Goal: Book appointment/travel/reservation: Book appointment/travel/reservation

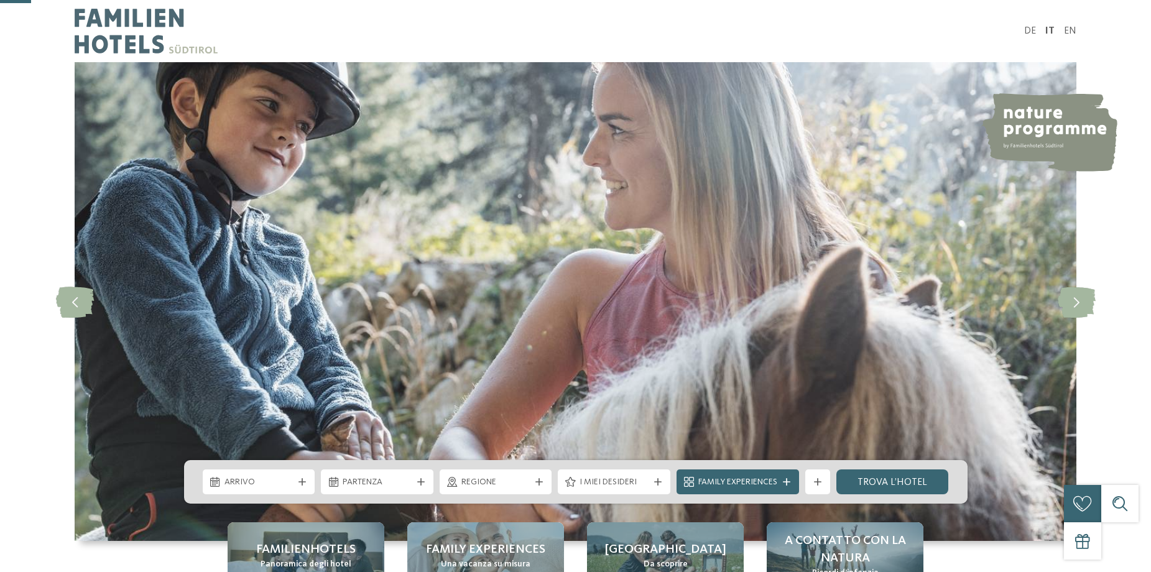
scroll to position [145, 0]
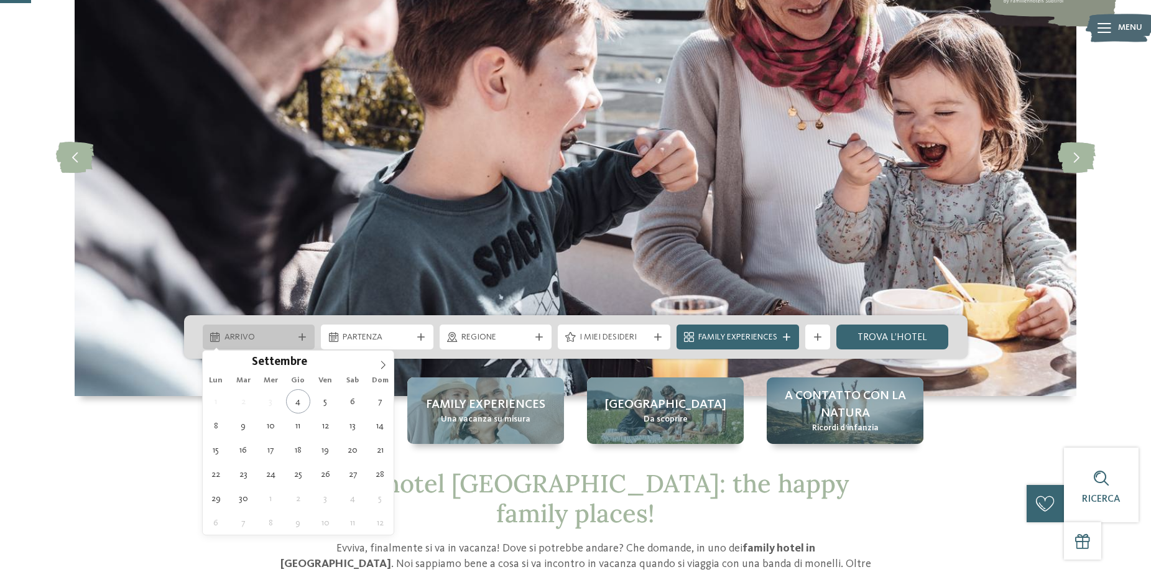
click at [272, 338] on span "Arrivo" at bounding box center [258, 337] width 69 height 12
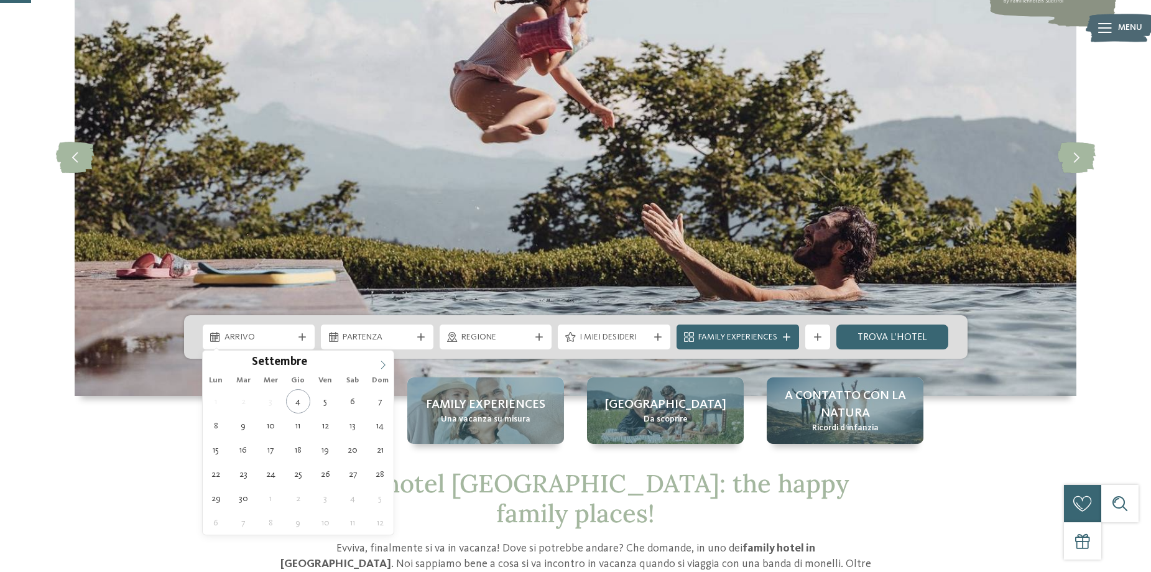
click at [384, 364] on icon at bounding box center [383, 365] width 9 height 9
click at [384, 365] on icon at bounding box center [383, 365] width 9 height 9
type input "****"
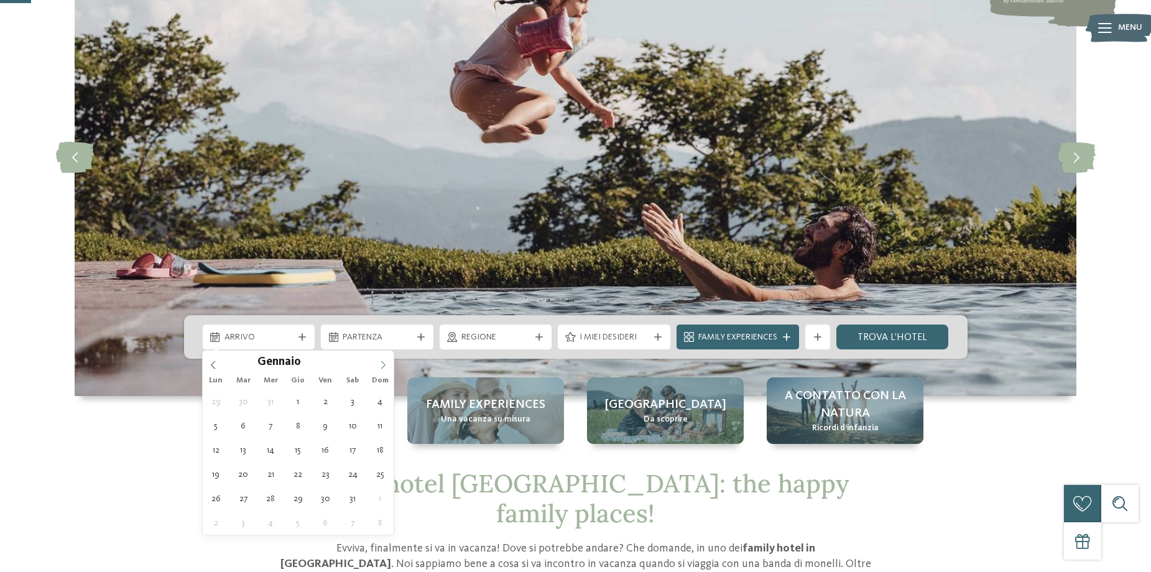
click at [384, 365] on icon at bounding box center [383, 365] width 9 height 9
click at [383, 365] on icon at bounding box center [383, 365] width 9 height 9
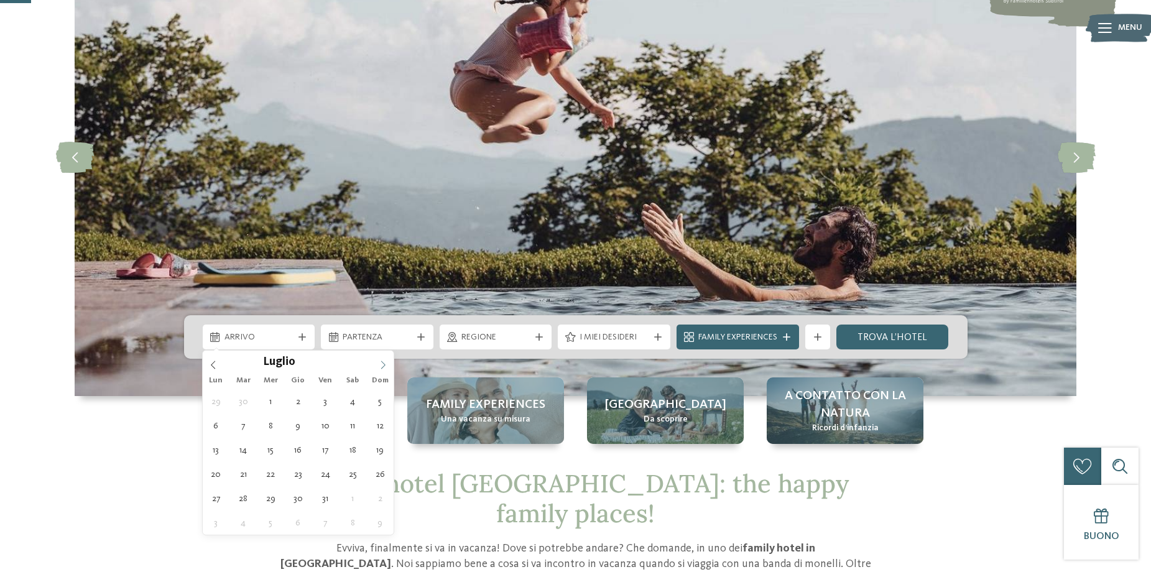
click at [383, 365] on icon at bounding box center [383, 365] width 9 height 9
type div "[DATE]"
type input "****"
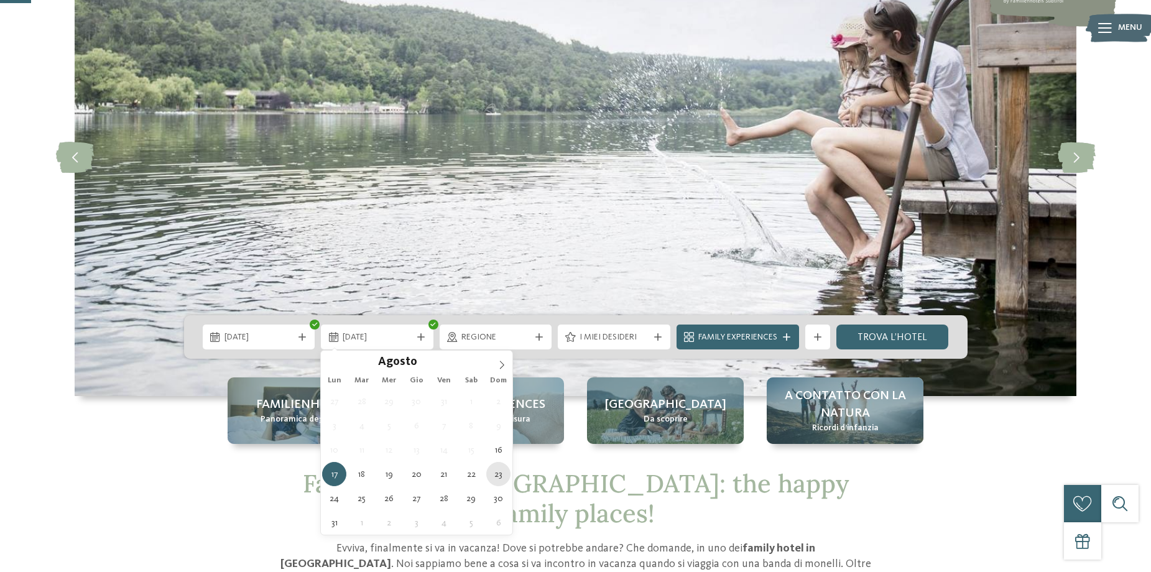
type div "[DATE]"
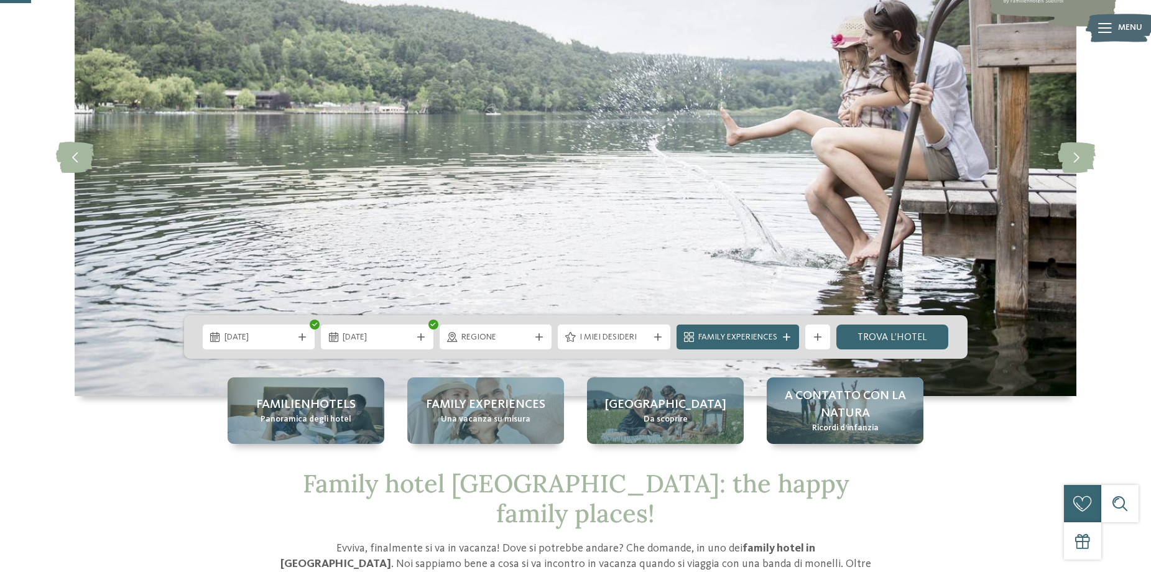
click at [495, 342] on span "Regione" at bounding box center [495, 337] width 69 height 12
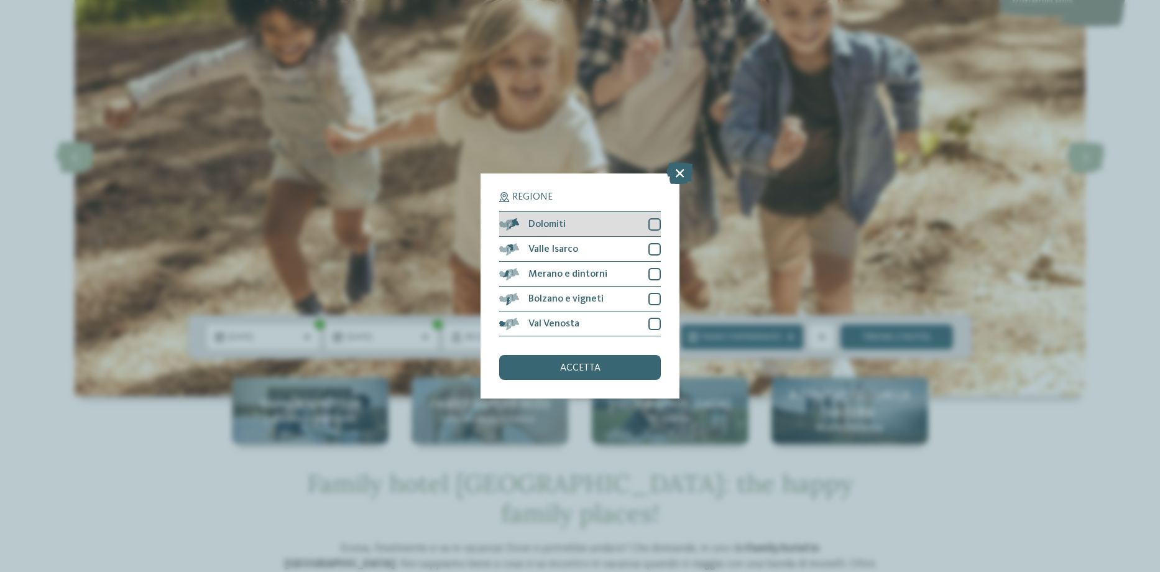
click at [655, 227] on div at bounding box center [654, 224] width 12 height 12
click at [616, 372] on div "accetta" at bounding box center [580, 367] width 162 height 25
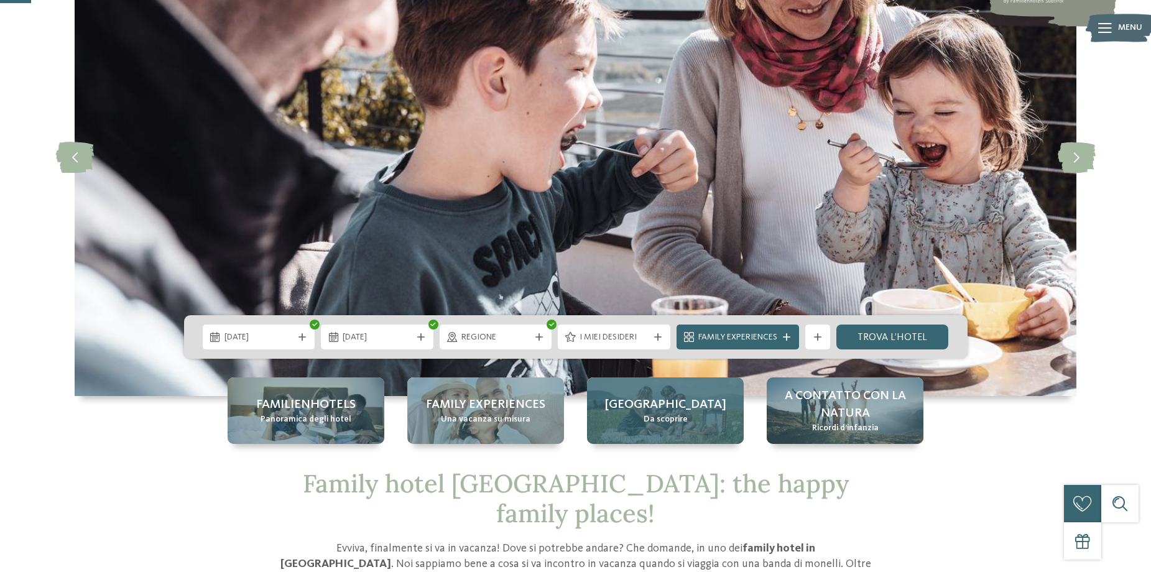
scroll to position [290, 0]
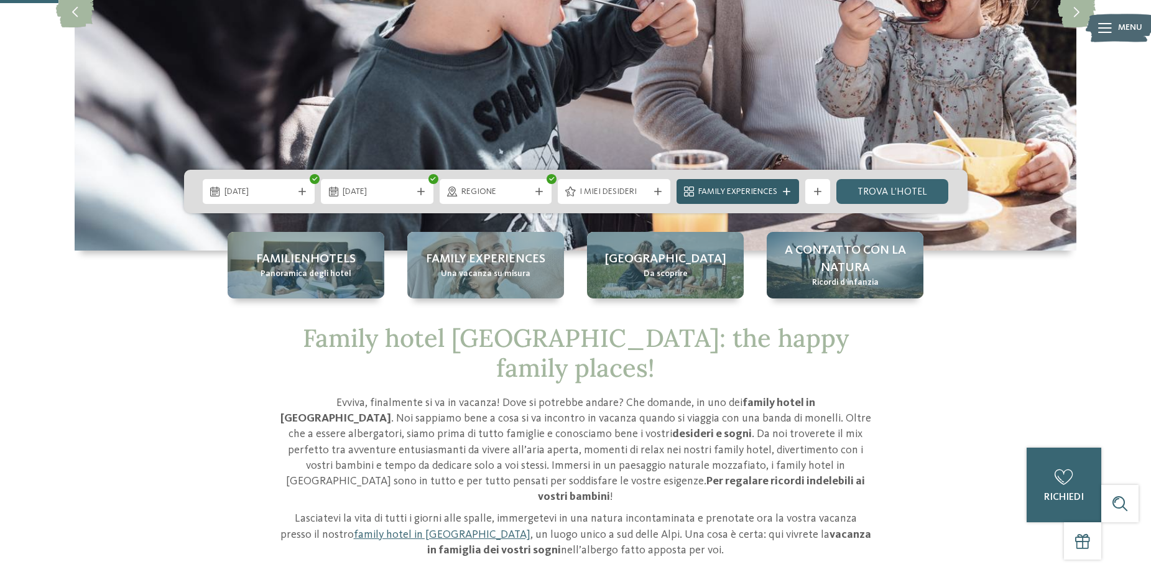
click at [765, 190] on span "Family Experiences" at bounding box center [737, 192] width 79 height 12
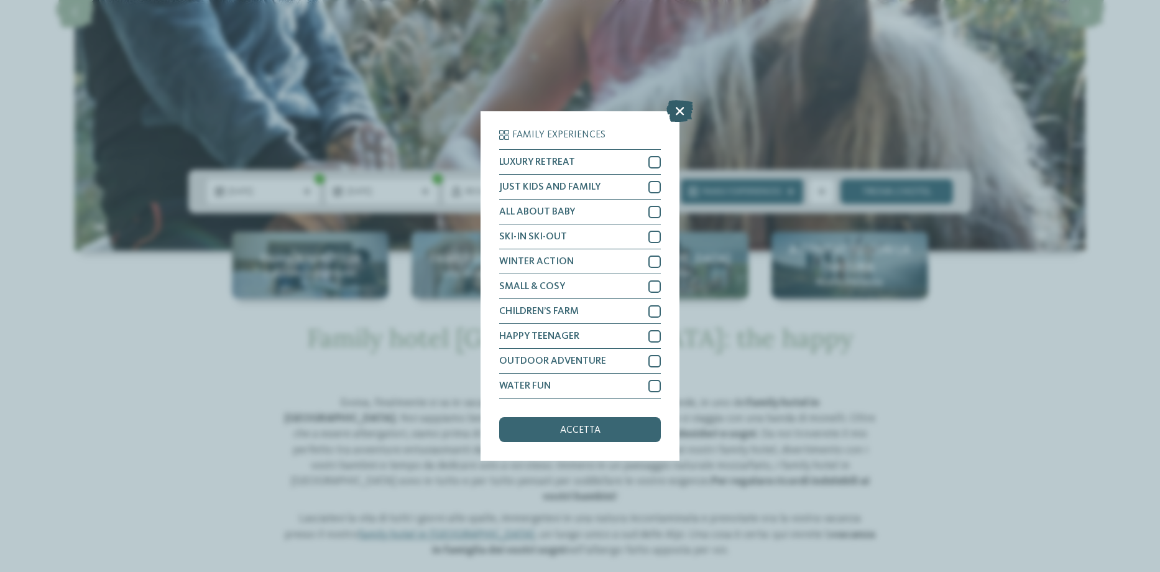
click at [683, 111] on icon at bounding box center [679, 111] width 27 height 22
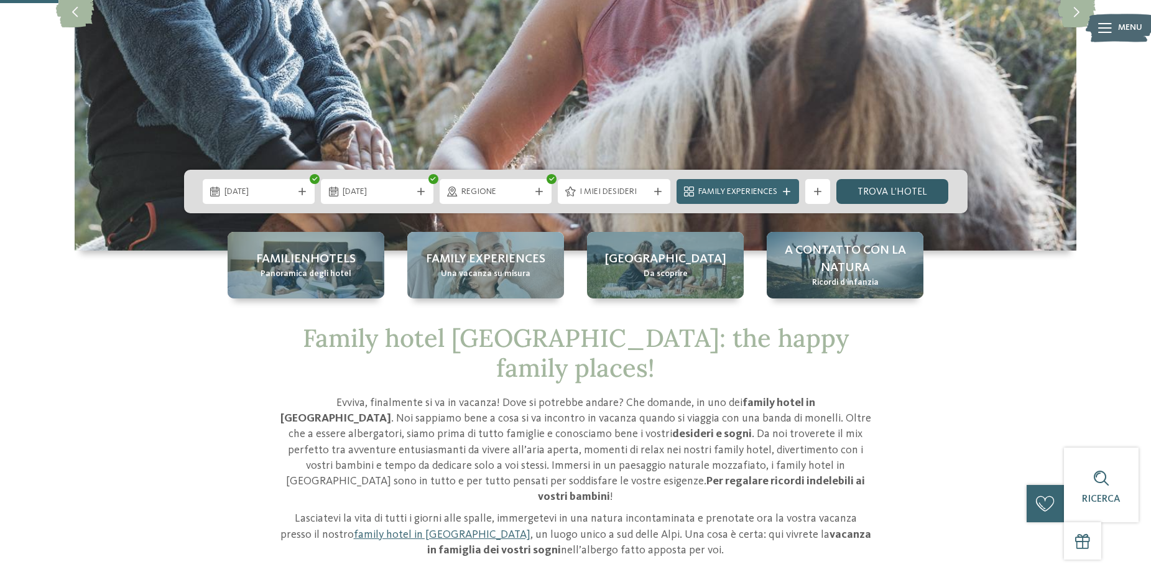
click at [910, 191] on link "trova l’hotel" at bounding box center [892, 191] width 113 height 25
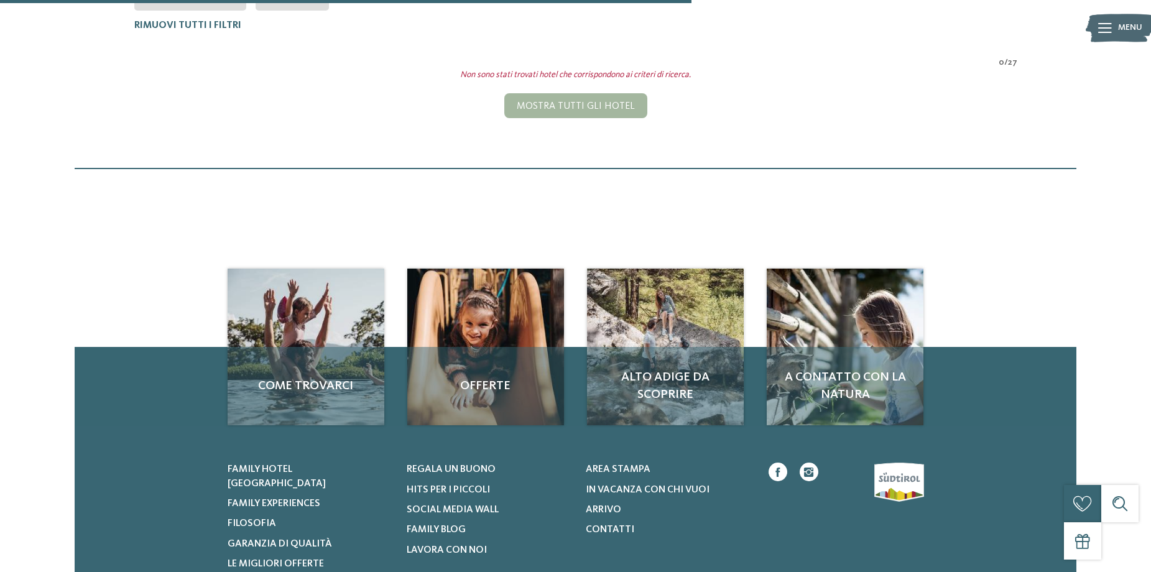
scroll to position [117, 0]
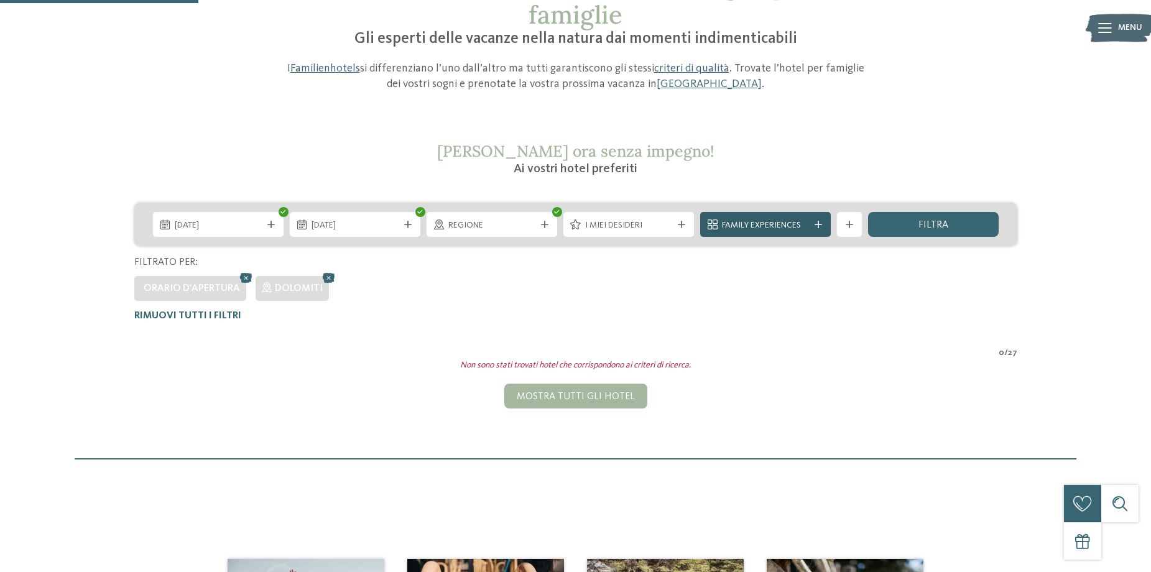
click at [742, 229] on span "Family Experiences" at bounding box center [765, 225] width 87 height 12
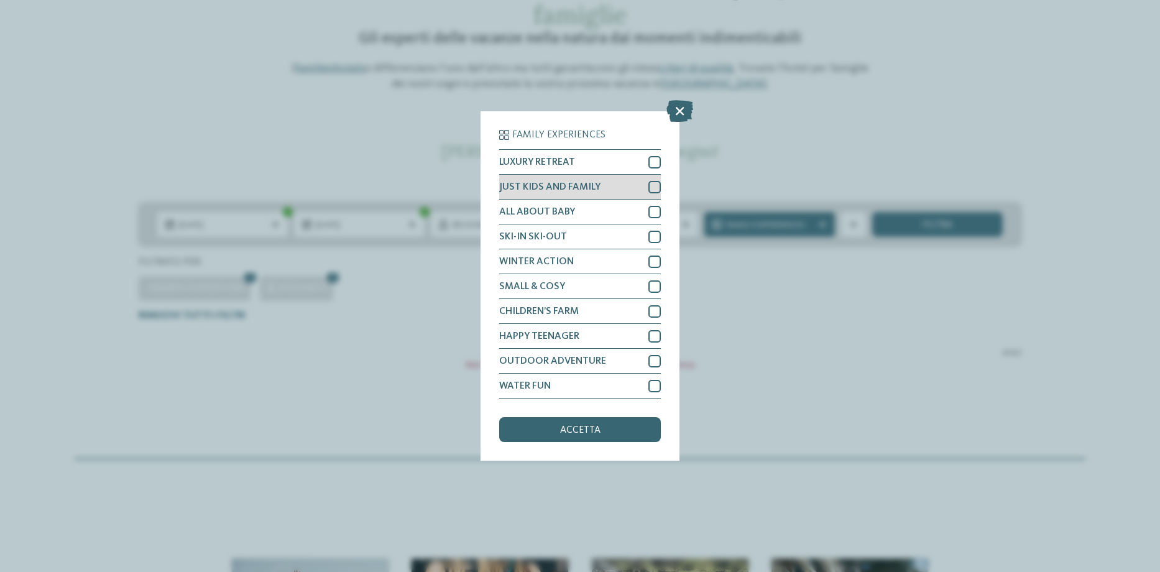
click at [656, 187] on div at bounding box center [654, 187] width 12 height 12
click at [614, 428] on div "accetta" at bounding box center [580, 429] width 162 height 25
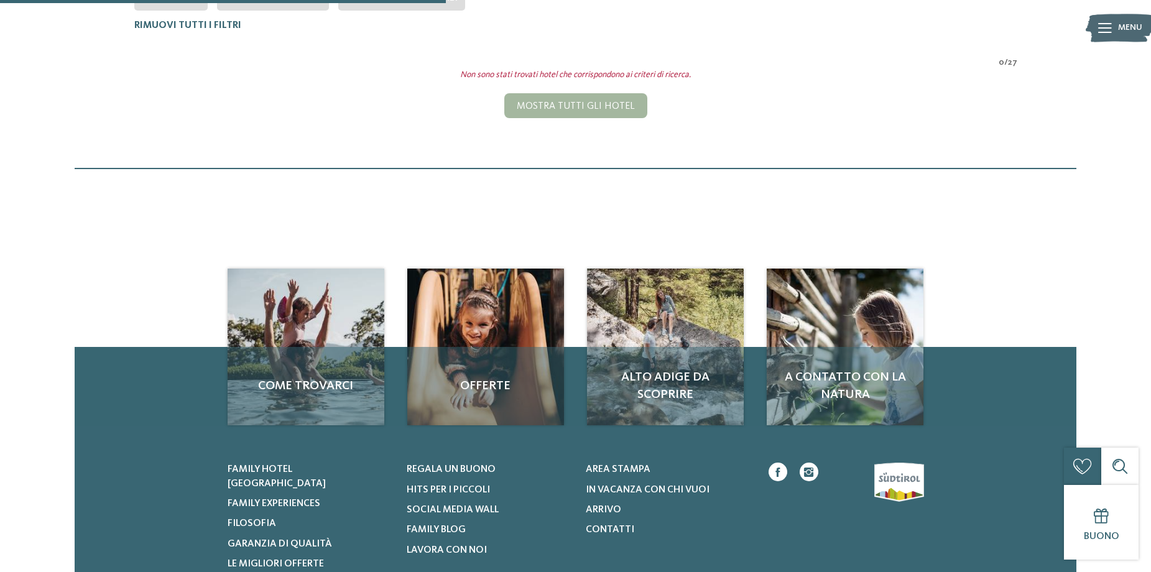
scroll to position [117, 0]
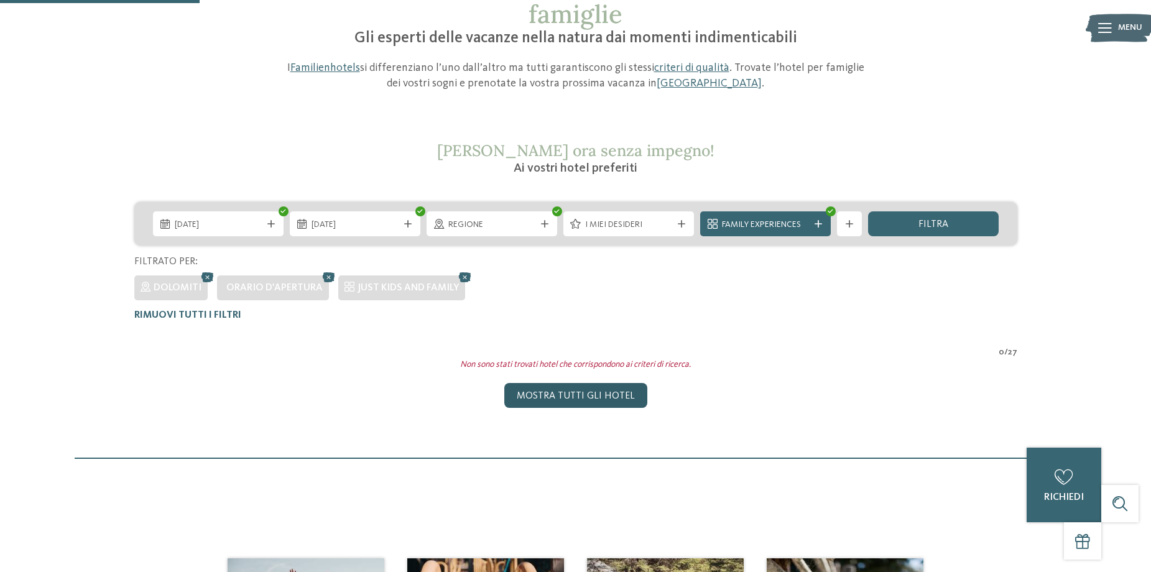
click at [573, 405] on div "Mostra tutti gli hotel" at bounding box center [575, 395] width 143 height 25
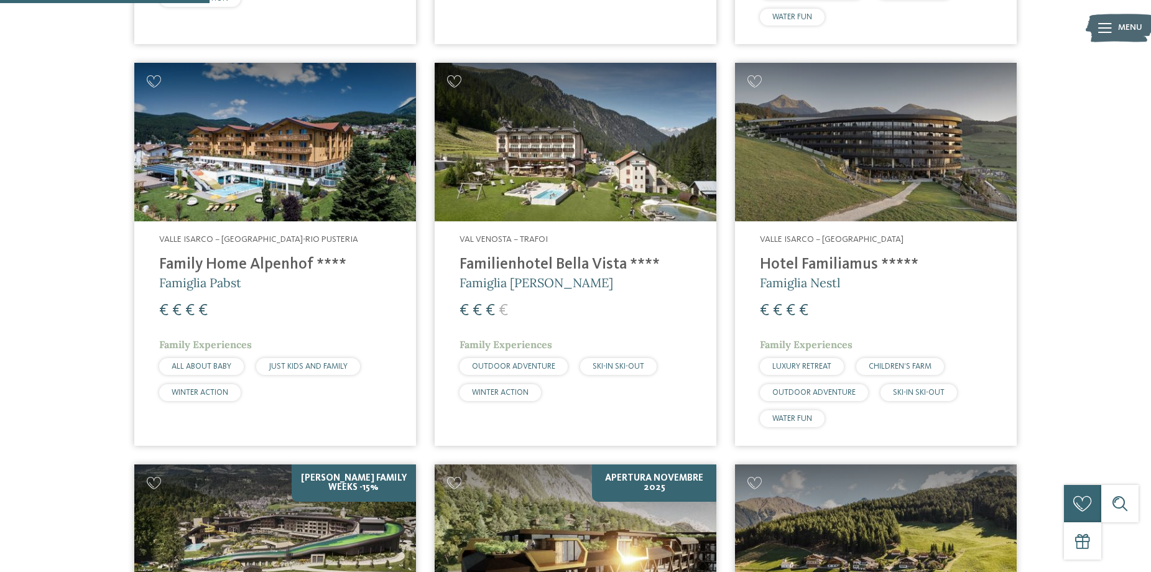
scroll to position [911, 0]
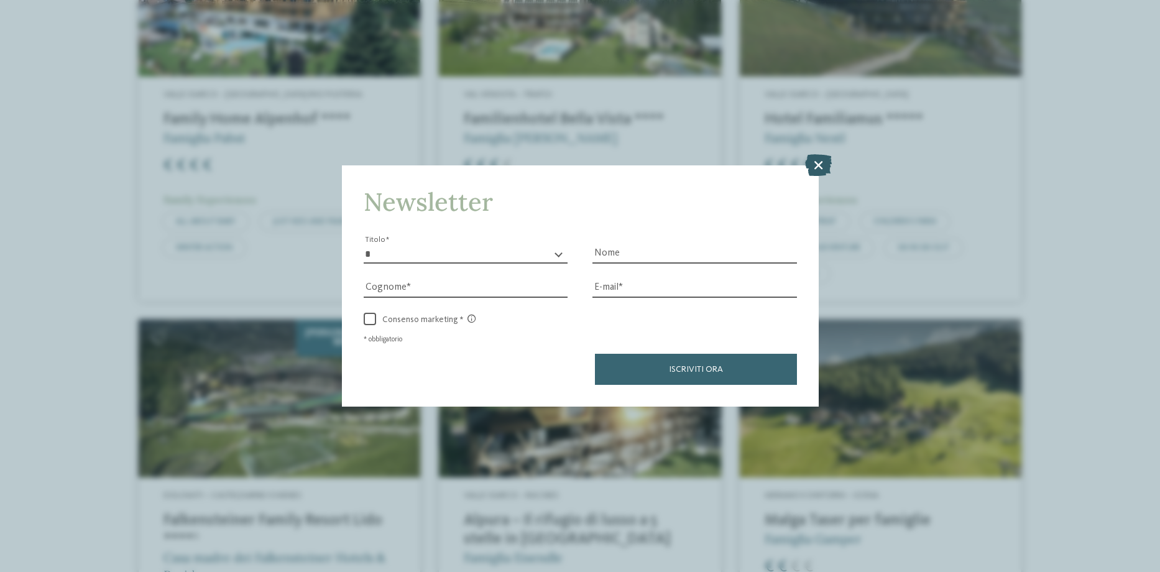
click at [823, 163] on icon at bounding box center [818, 165] width 27 height 22
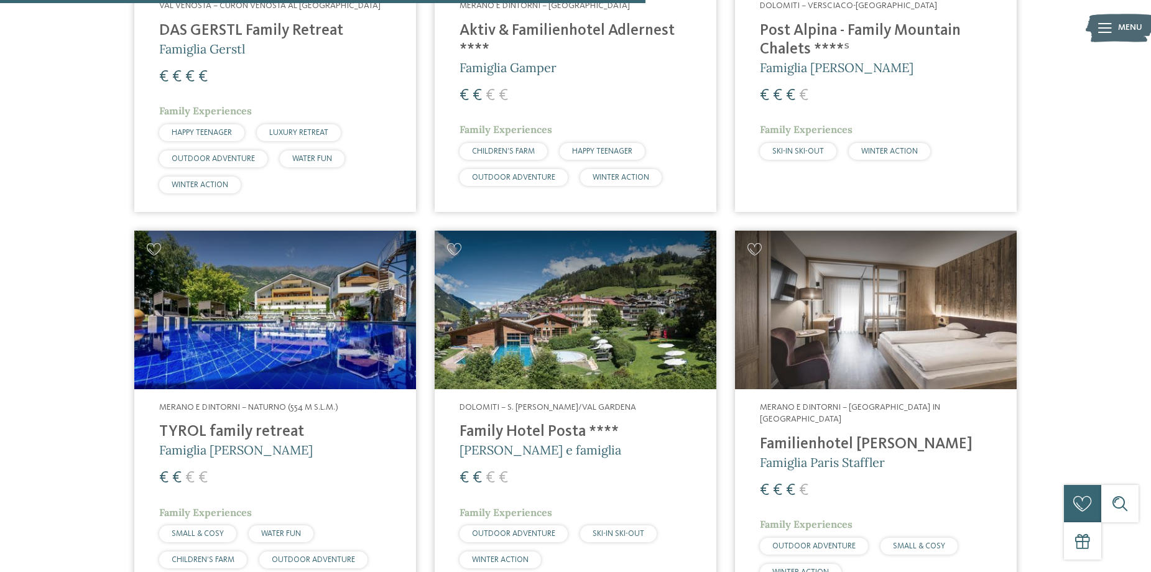
scroll to position [2362, 0]
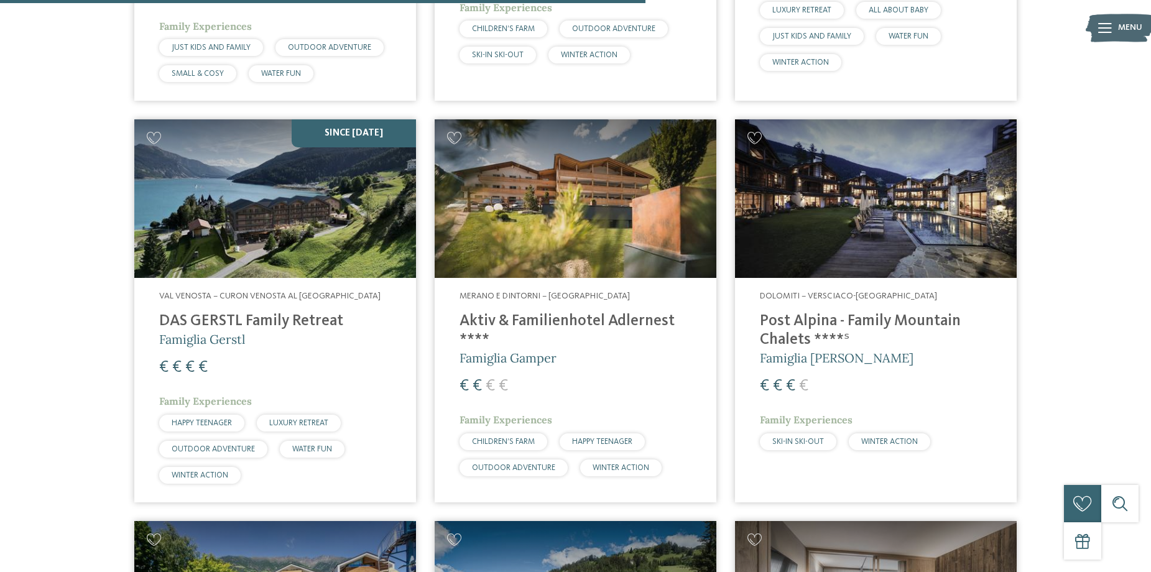
click at [804, 247] on img at bounding box center [876, 198] width 282 height 159
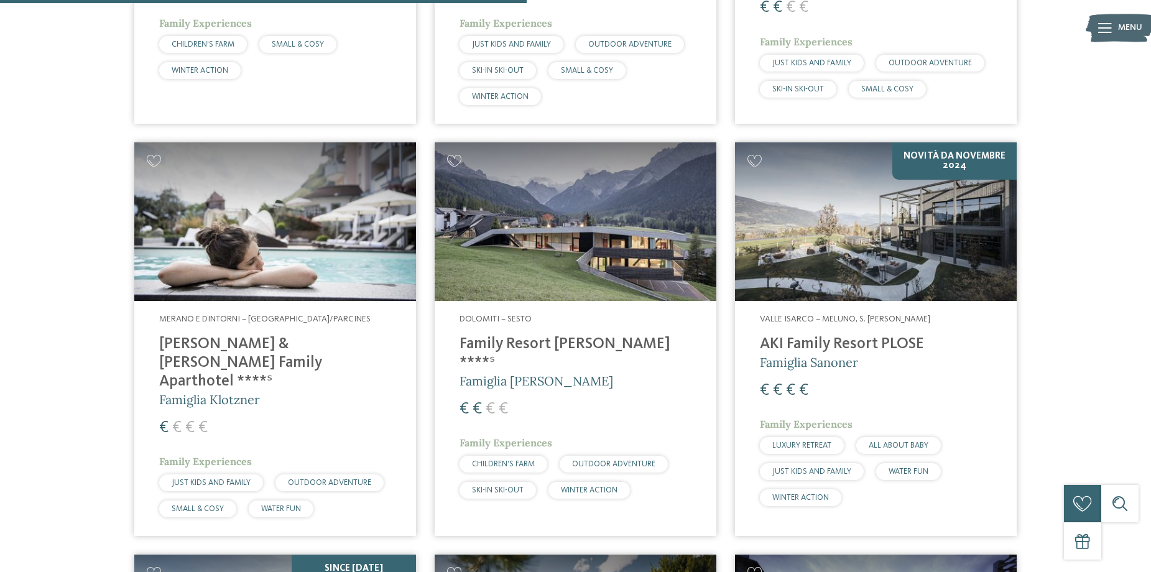
click at [568, 264] on img at bounding box center [576, 221] width 282 height 159
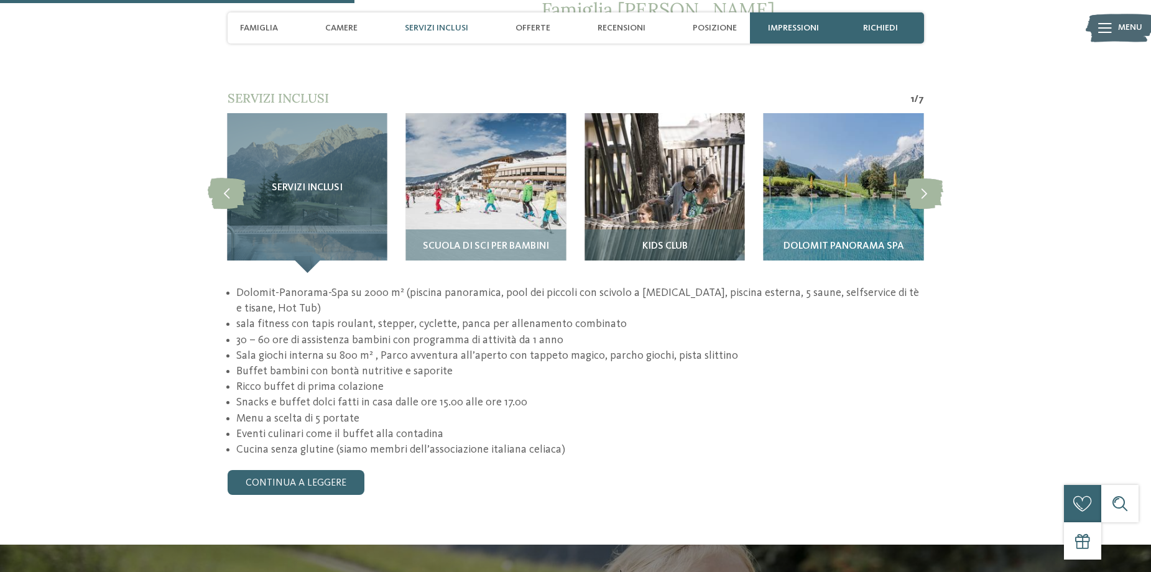
scroll to position [1305, 0]
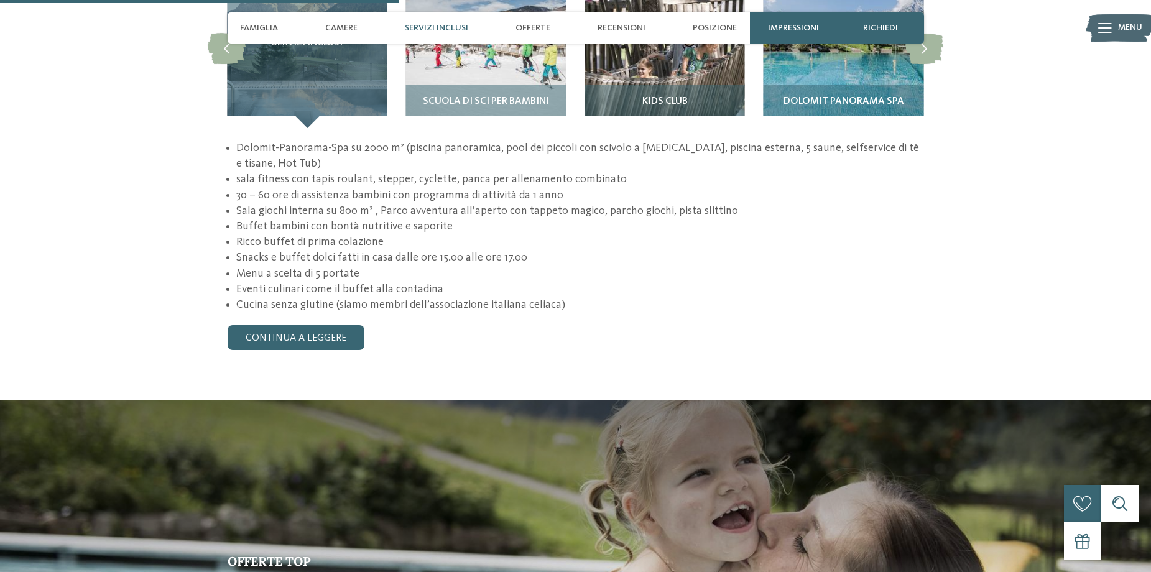
click at [298, 313] on div "torna alla panoramica degli alberghi" at bounding box center [575, 582] width 1151 height 3650
click at [301, 325] on link "continua a leggere" at bounding box center [296, 337] width 137 height 25
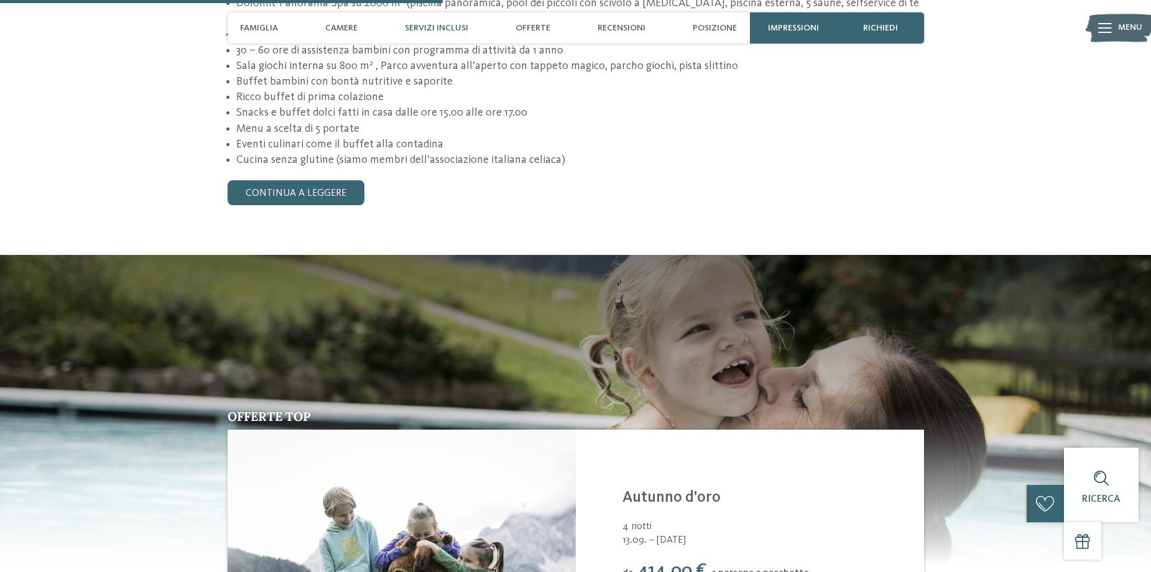
scroll to position [1161, 0]
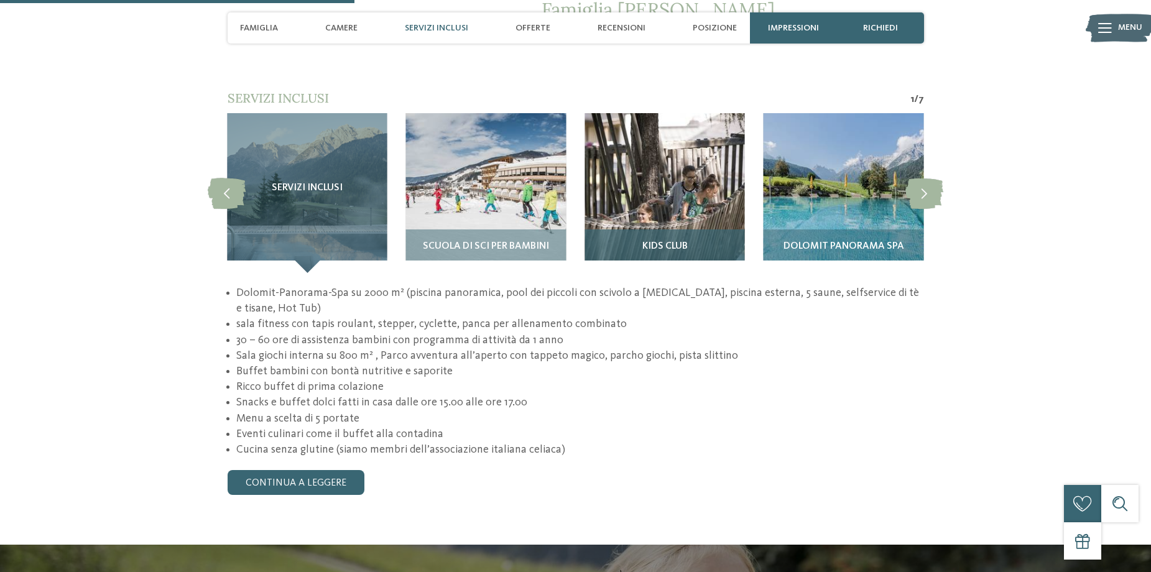
click at [671, 183] on img at bounding box center [664, 193] width 160 height 160
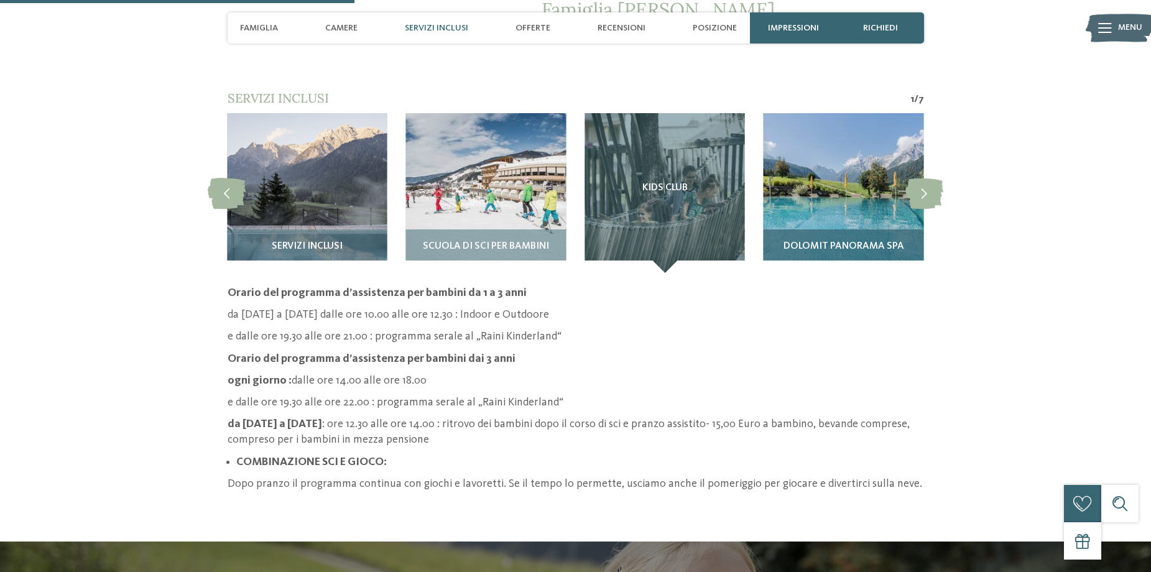
click at [804, 155] on img at bounding box center [843, 193] width 160 height 160
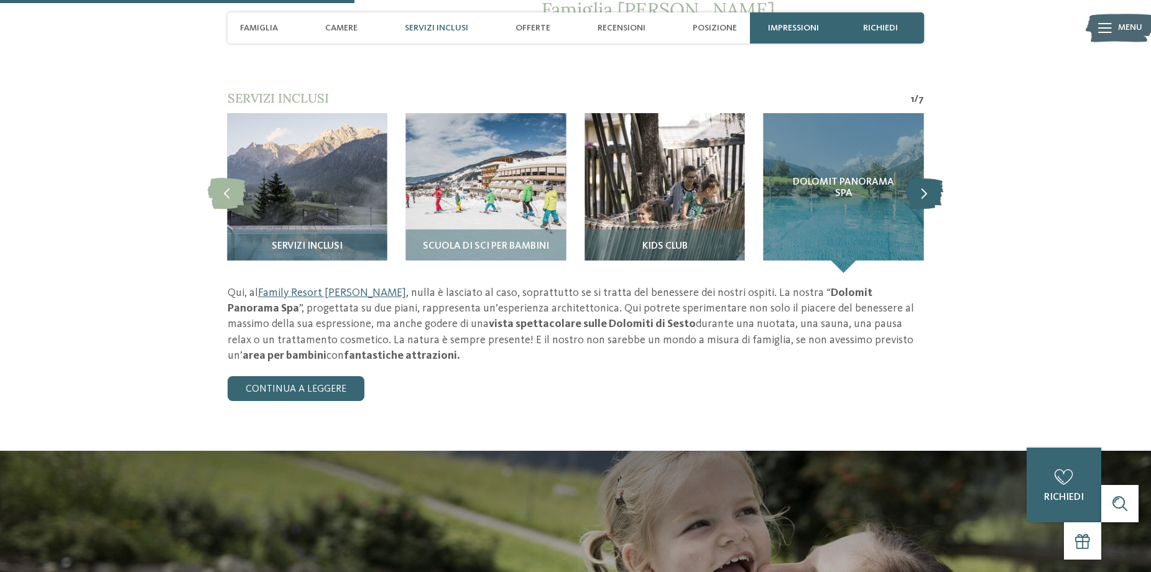
click at [927, 177] on icon at bounding box center [924, 192] width 38 height 31
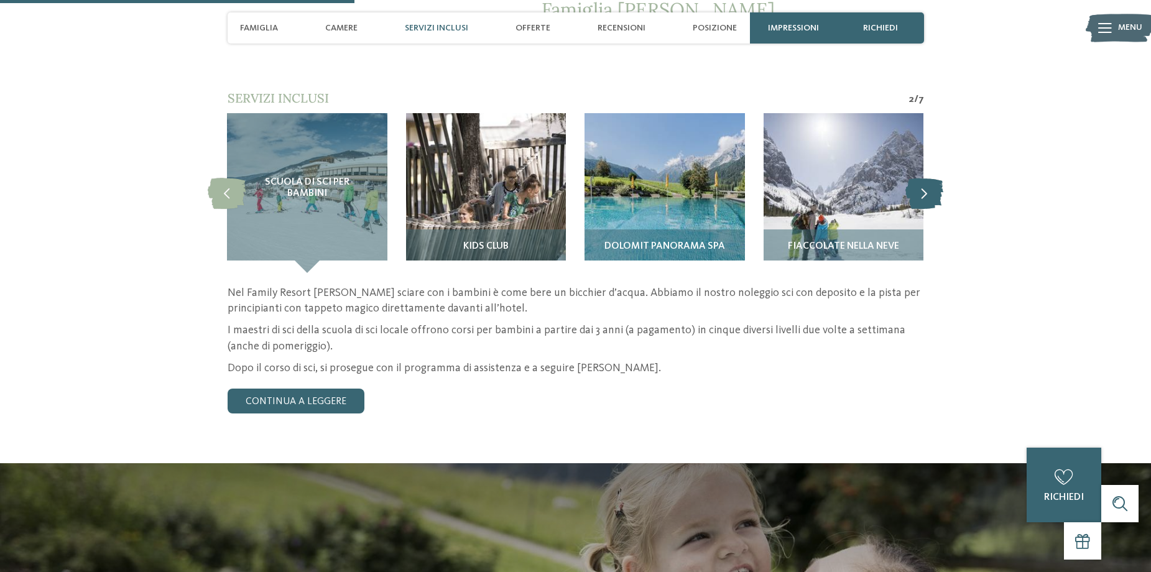
click at [927, 177] on icon at bounding box center [924, 192] width 38 height 31
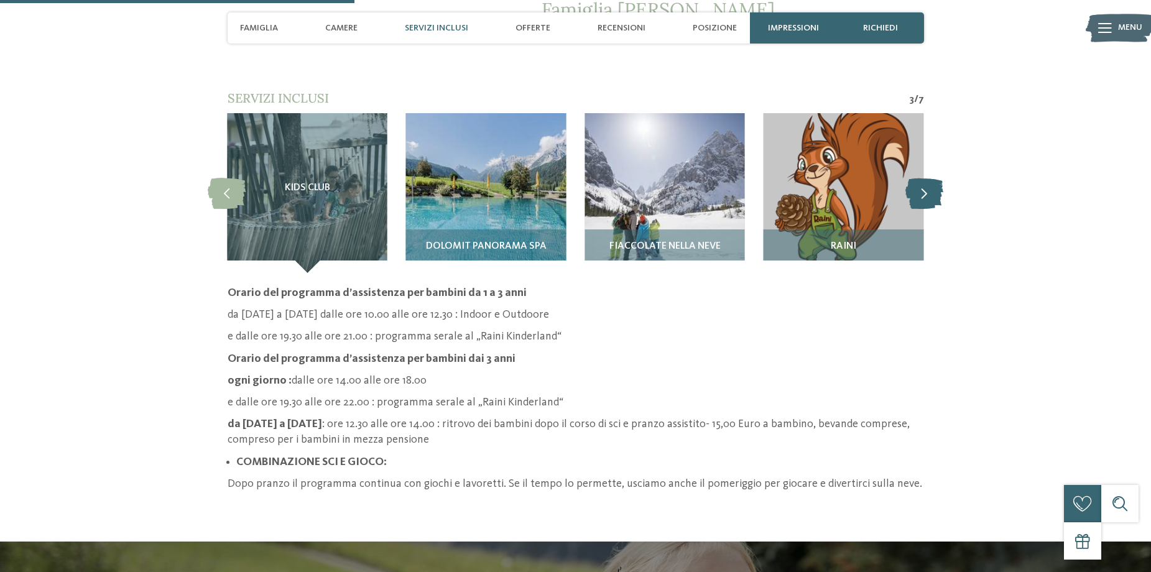
click at [927, 177] on icon at bounding box center [924, 192] width 38 height 31
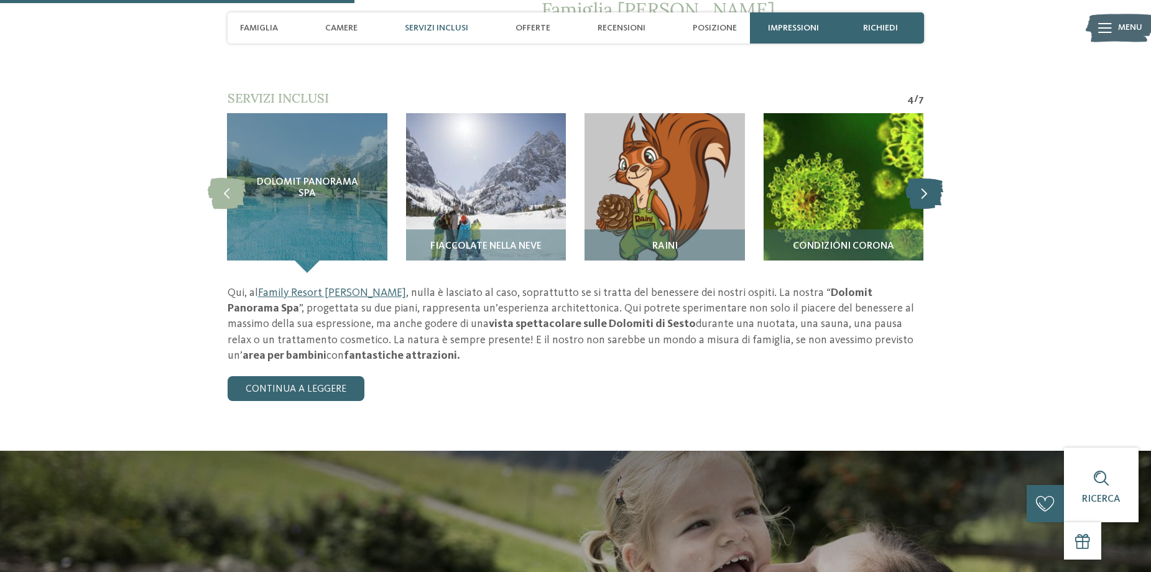
click at [927, 177] on icon at bounding box center [924, 192] width 38 height 31
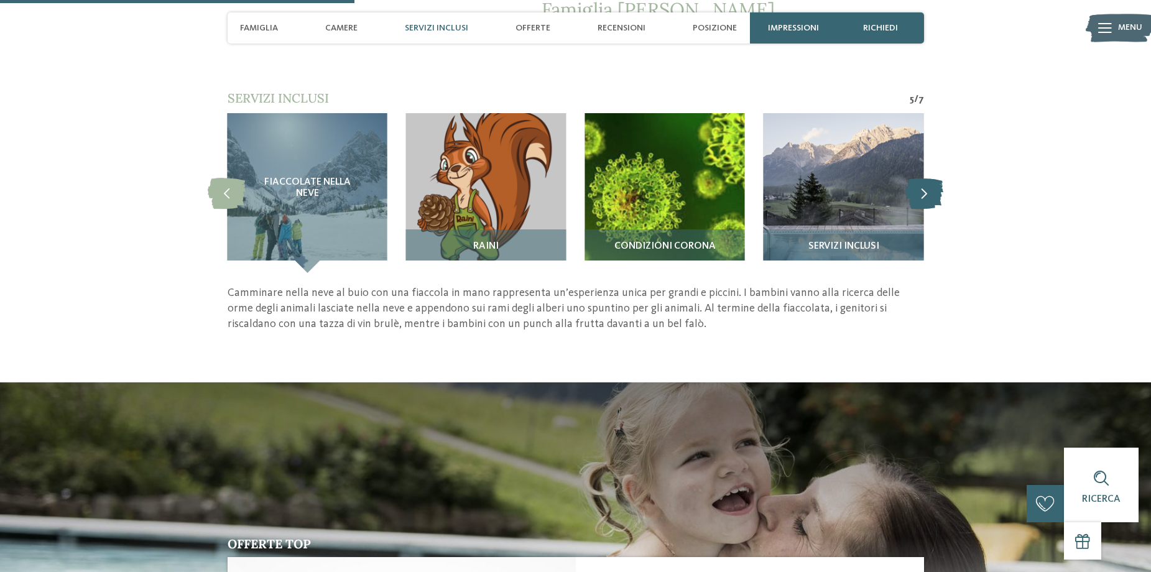
click at [927, 177] on icon at bounding box center [924, 192] width 38 height 31
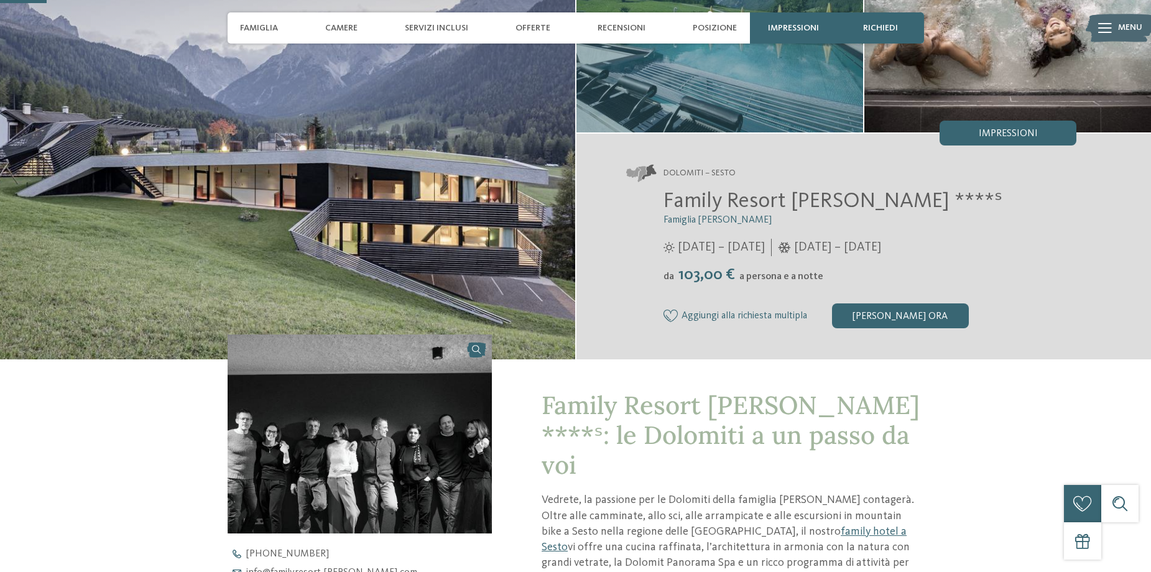
scroll to position [0, 0]
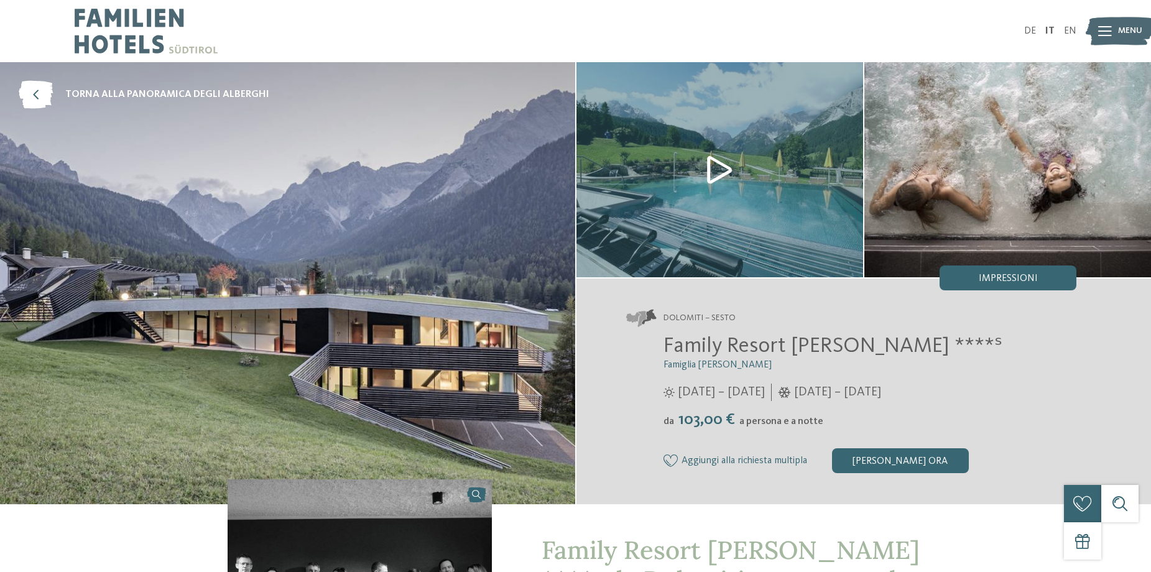
click at [972, 164] on img at bounding box center [1007, 169] width 287 height 215
